Goal: Transaction & Acquisition: Purchase product/service

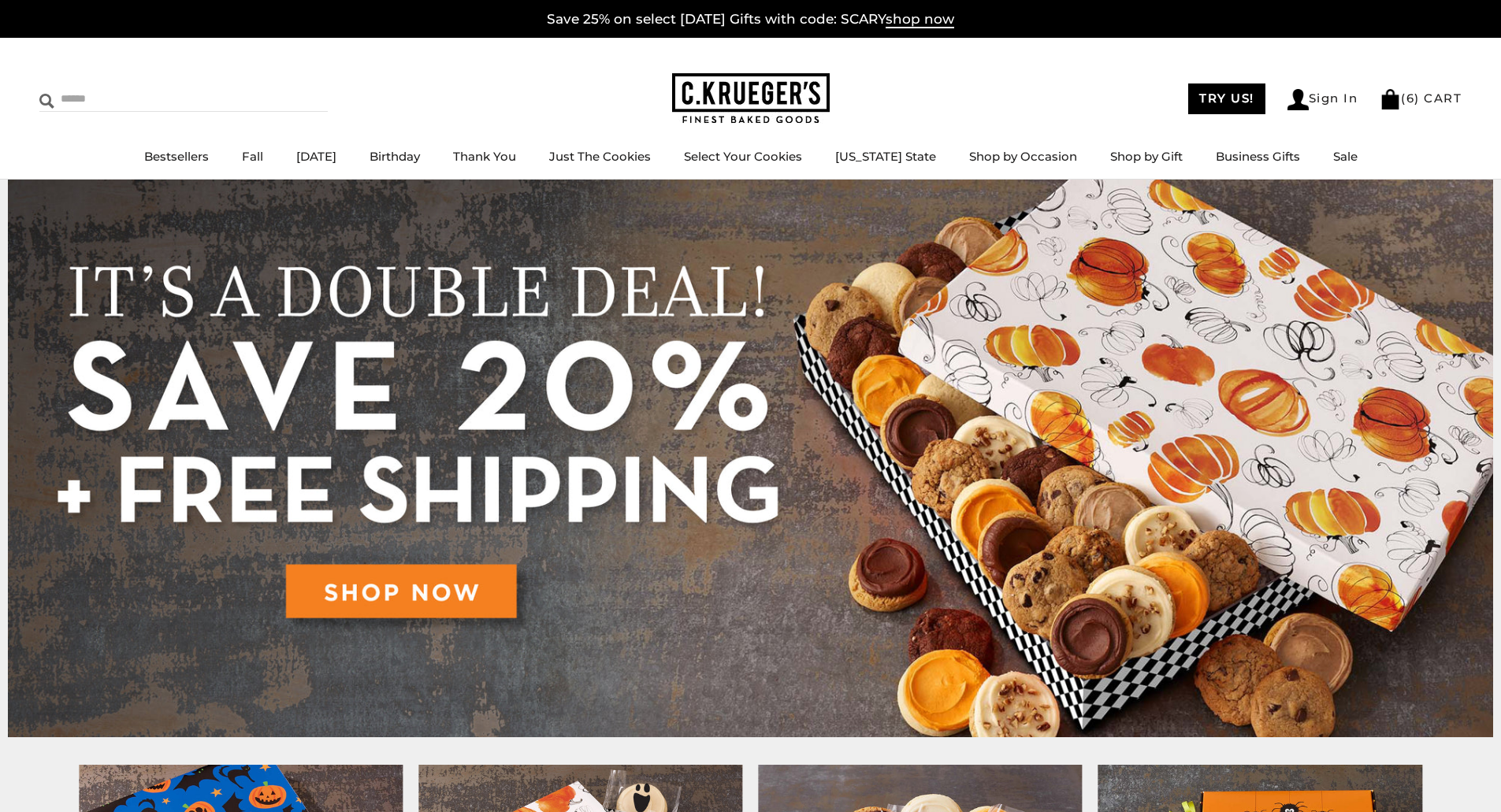
click at [71, 97] on input "Search" at bounding box center [132, 98] width 187 height 24
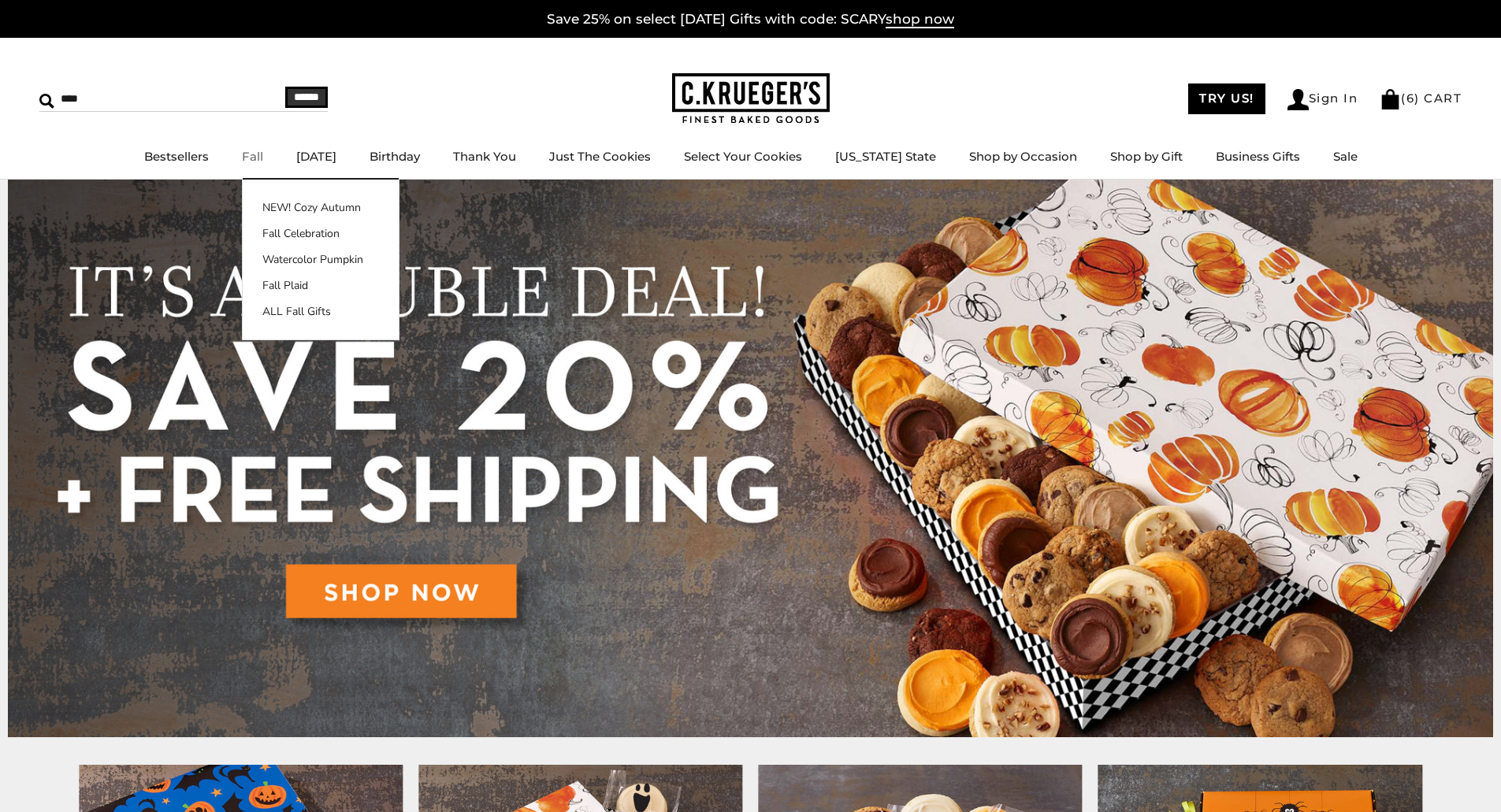
type input "****"
click at [262, 157] on link "Fall" at bounding box center [253, 156] width 22 height 15
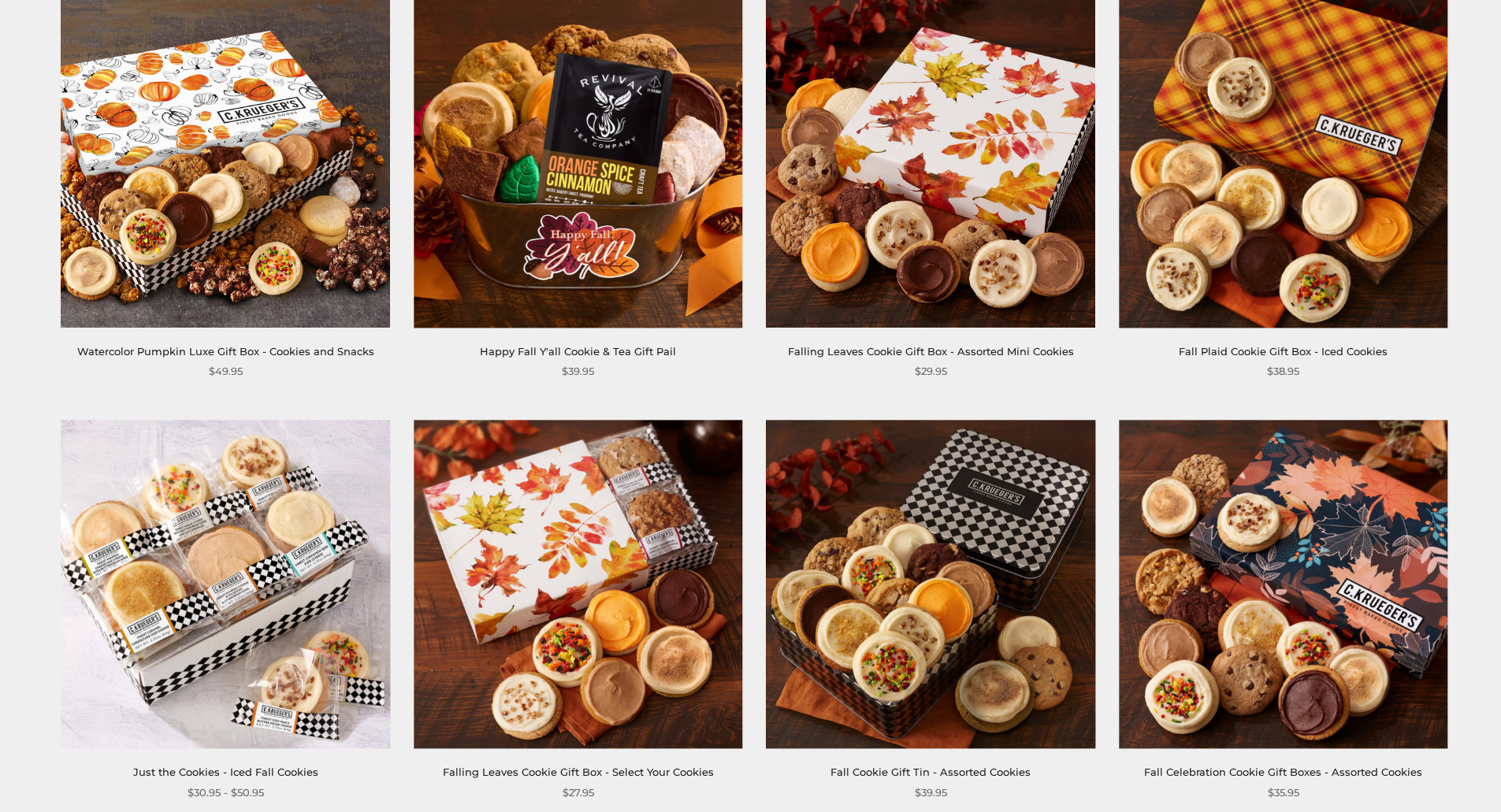
scroll to position [2126, 0]
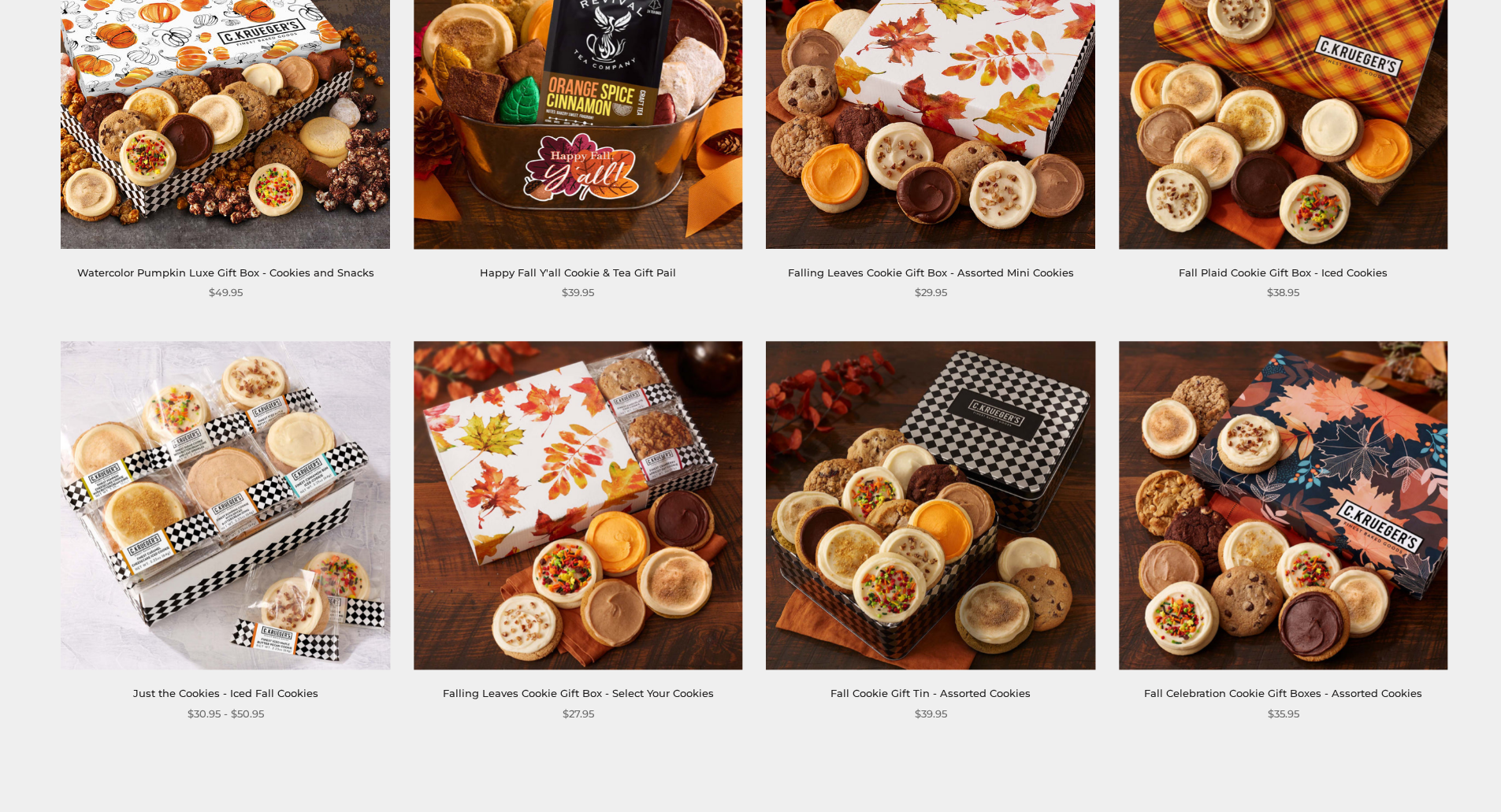
click at [203, 475] on img at bounding box center [225, 504] width 328 height 328
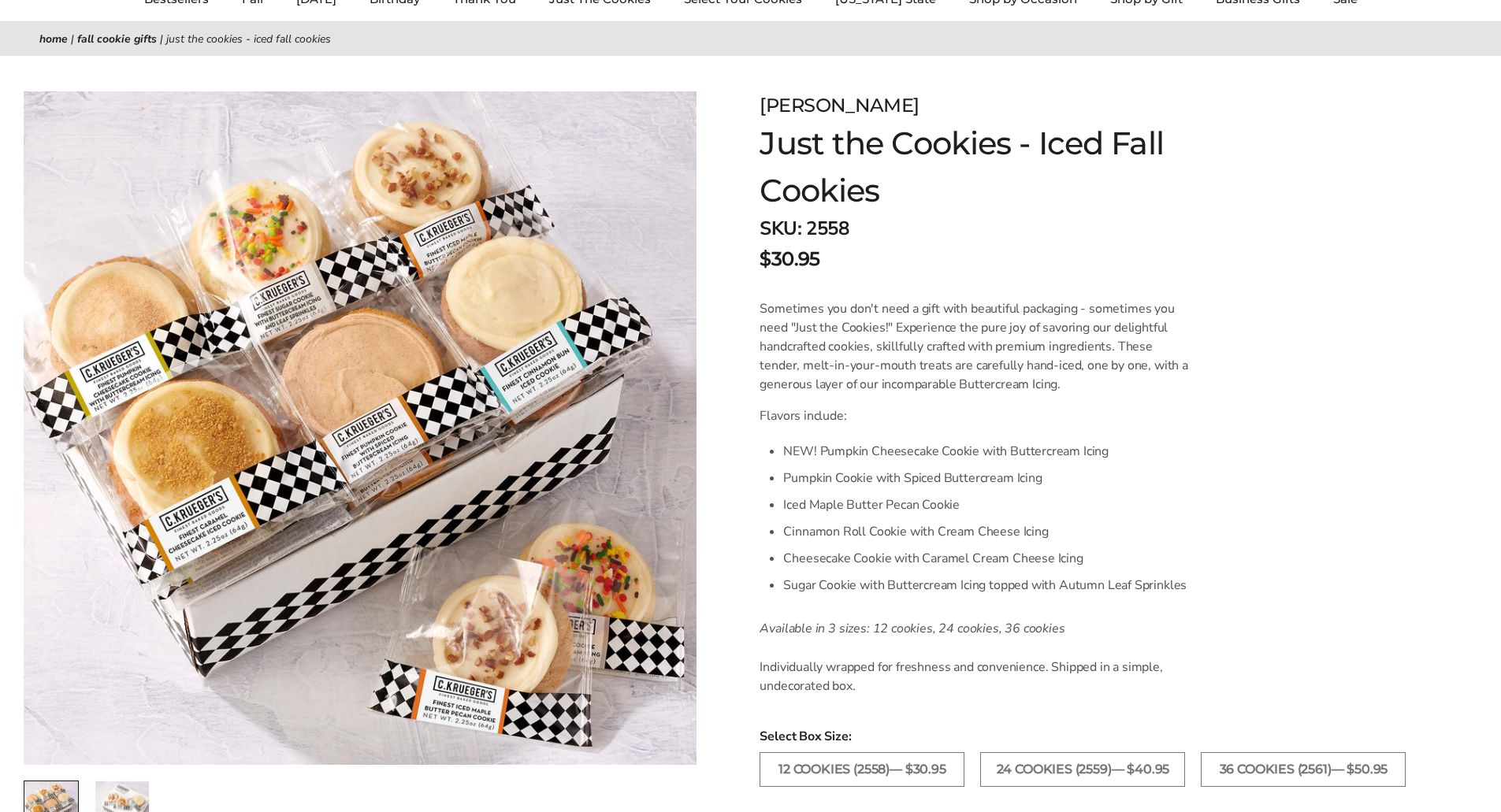
scroll to position [78, 0]
